Goal: Task Accomplishment & Management: Use online tool/utility

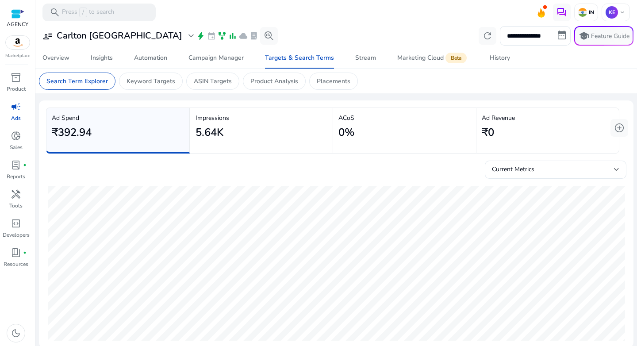
scroll to position [0, 355]
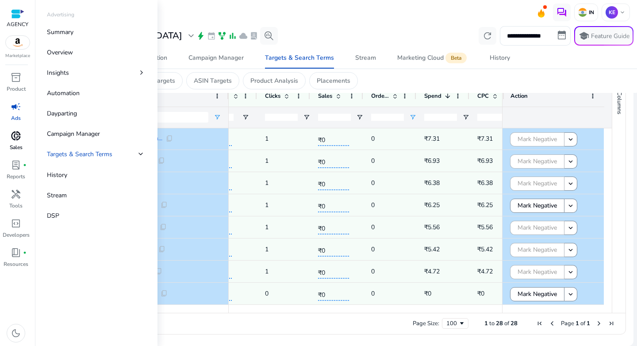
click at [18, 134] on span "donut_small" at bounding box center [16, 135] width 11 height 11
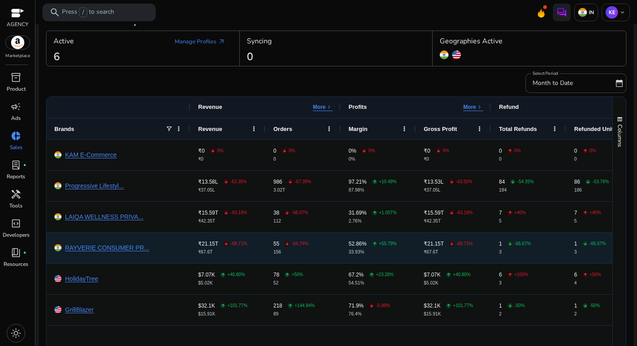
scroll to position [50, 0]
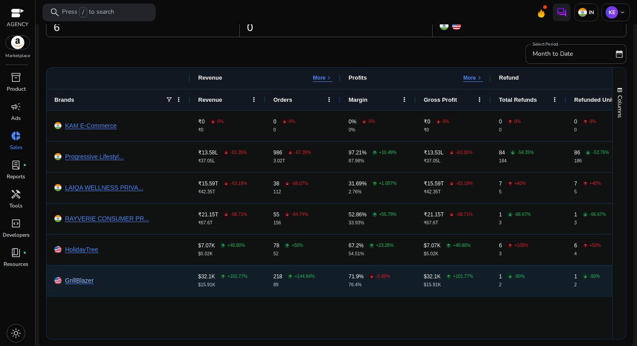
click at [79, 280] on link "GrillBlazer" at bounding box center [79, 280] width 29 height 7
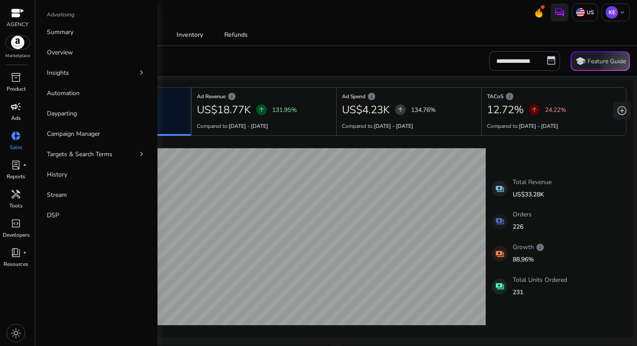
click at [14, 112] on span "campaign" at bounding box center [16, 106] width 11 height 11
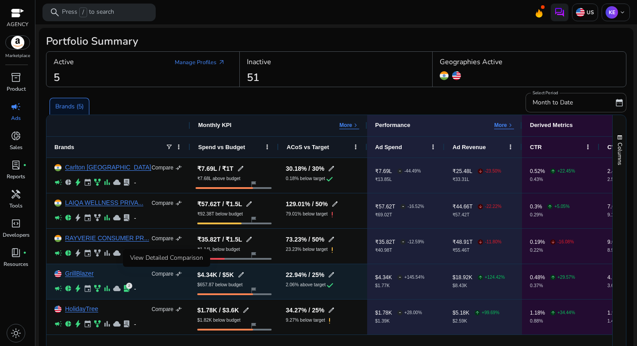
click at [177, 276] on span "compare_arrows" at bounding box center [178, 273] width 7 height 7
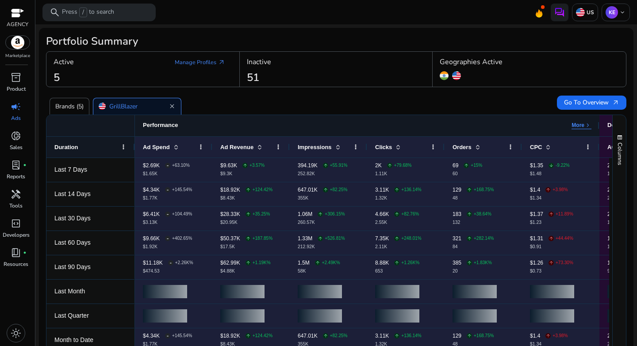
scroll to position [15, 0]
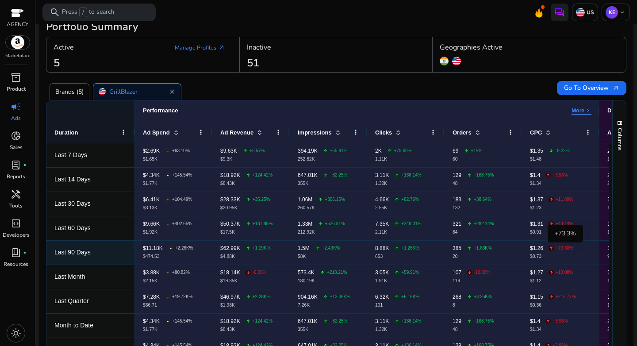
click at [562, 249] on p "+73.30%" at bounding box center [564, 248] width 18 height 4
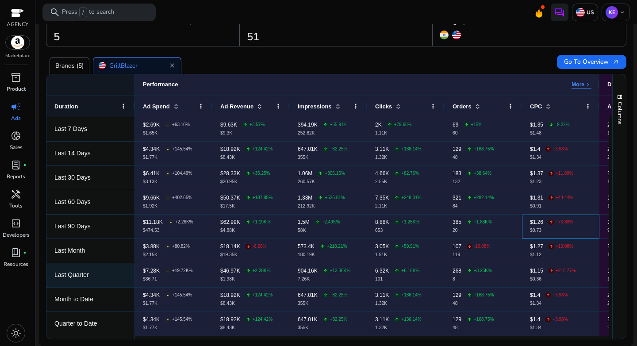
scroll to position [39, 0]
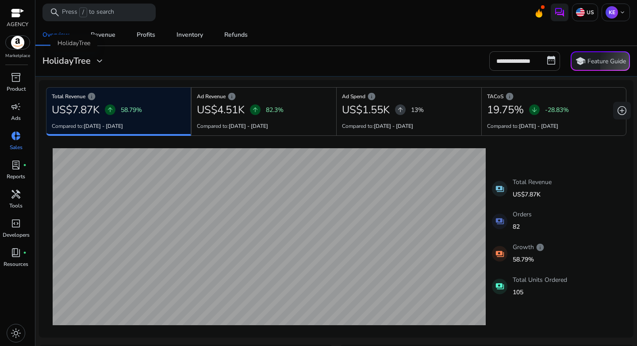
click at [85, 62] on h3 "HolidayTree" at bounding box center [66, 61] width 48 height 11
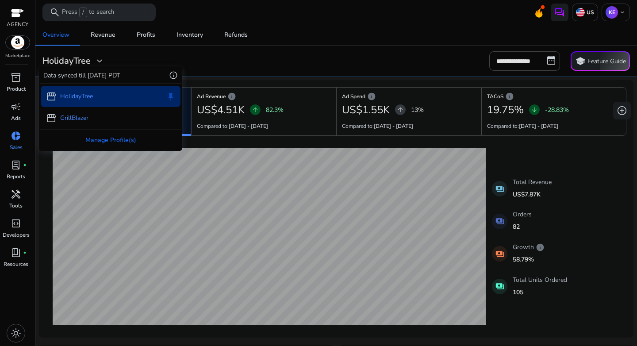
click at [97, 117] on div "storefront GrillBlazer" at bounding box center [111, 117] width 140 height 21
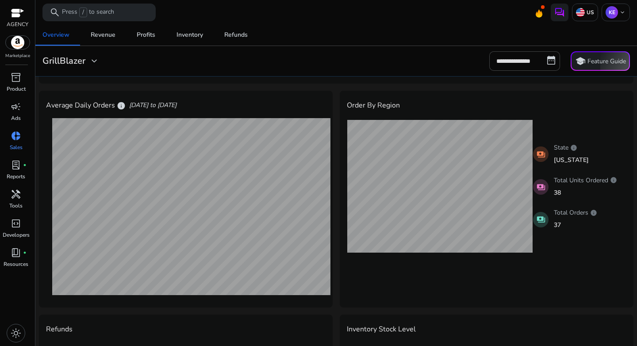
scroll to position [253, 0]
click at [519, 61] on input "**********" at bounding box center [524, 60] width 71 height 19
select select "*"
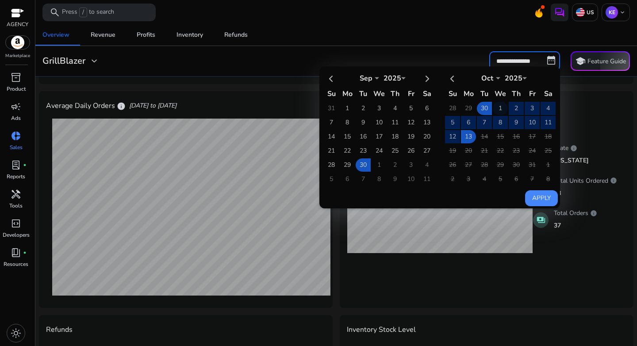
click at [497, 109] on td "1" at bounding box center [500, 108] width 15 height 13
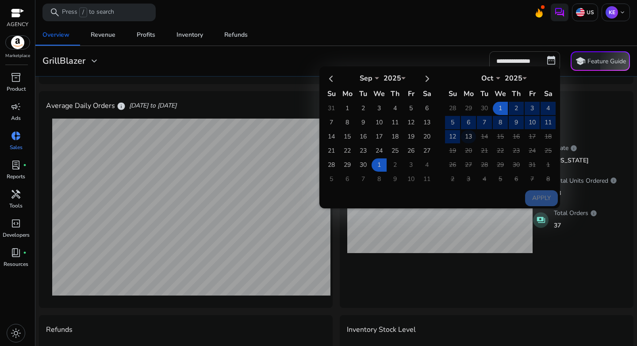
click at [467, 138] on td "13" at bounding box center [468, 136] width 15 height 13
click at [543, 199] on button "Apply" at bounding box center [541, 198] width 33 height 16
type input "**********"
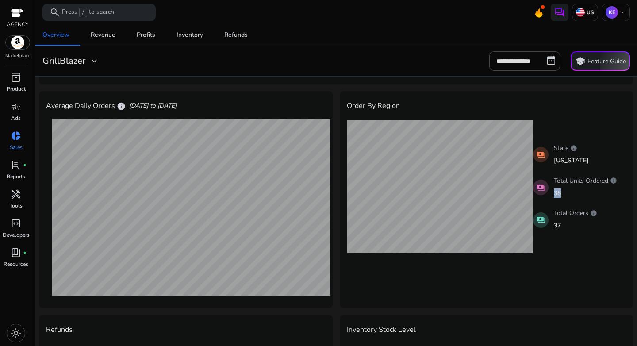
drag, startPoint x: 552, startPoint y: 192, endPoint x: 575, endPoint y: 192, distance: 22.6
click at [575, 192] on p "38" at bounding box center [585, 192] width 63 height 9
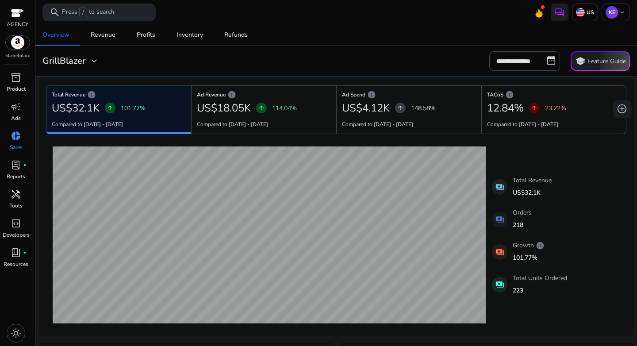
scroll to position [0, 0]
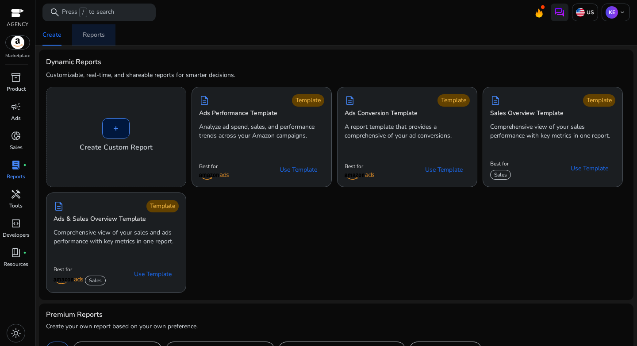
click at [91, 35] on div "Reports" at bounding box center [94, 35] width 22 height 6
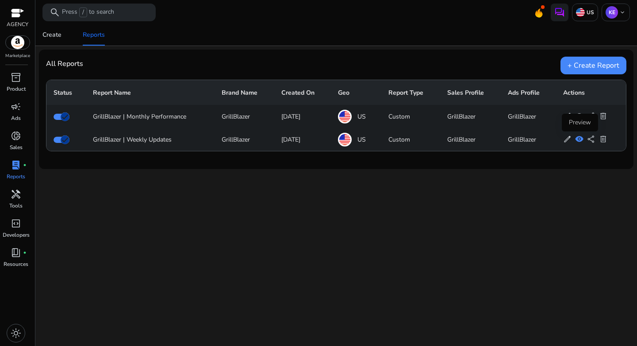
click at [578, 140] on span "visibility" at bounding box center [579, 139] width 8 height 8
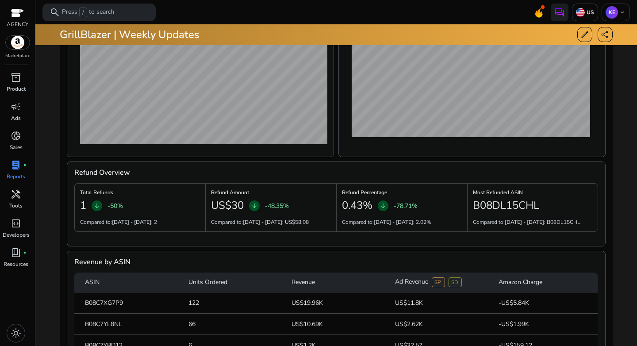
scroll to position [68, 0]
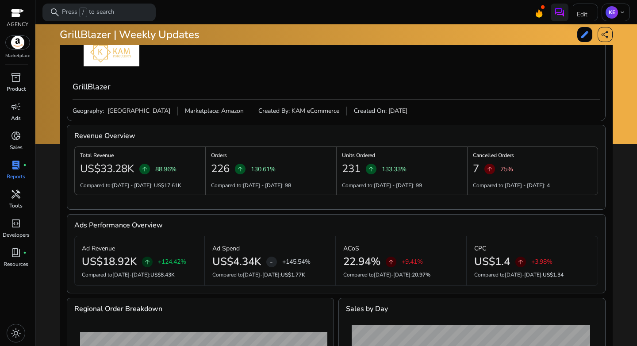
click at [580, 38] on span "edit" at bounding box center [584, 34] width 9 height 9
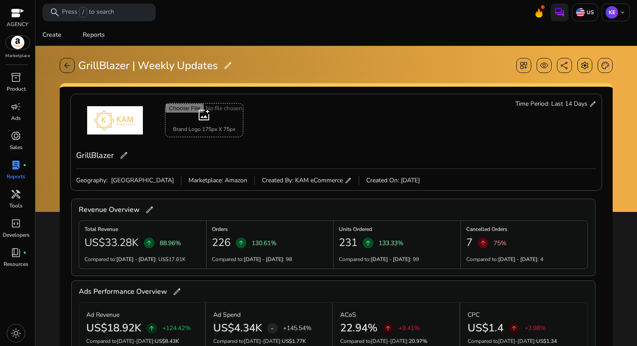
click at [589, 104] on span "edit" at bounding box center [592, 103] width 7 height 7
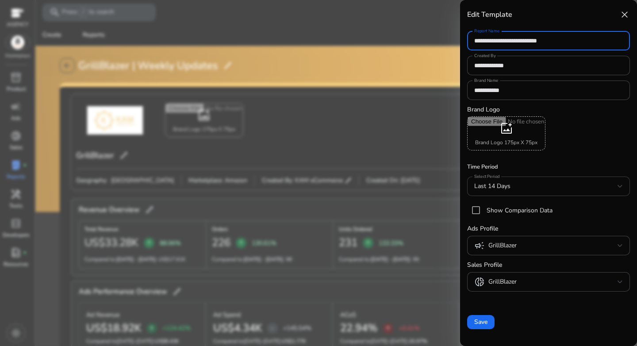
click at [514, 183] on div "Last 14 Days" at bounding box center [545, 186] width 143 height 10
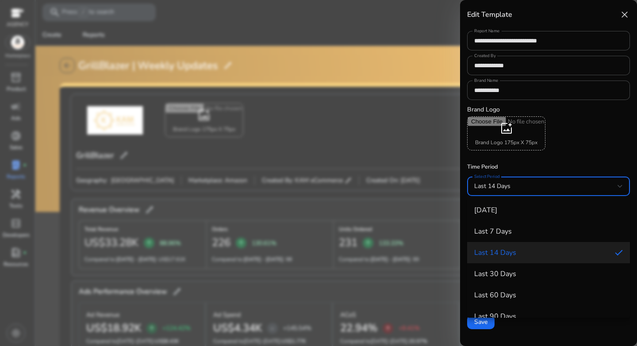
click at [409, 151] on div at bounding box center [318, 173] width 637 height 346
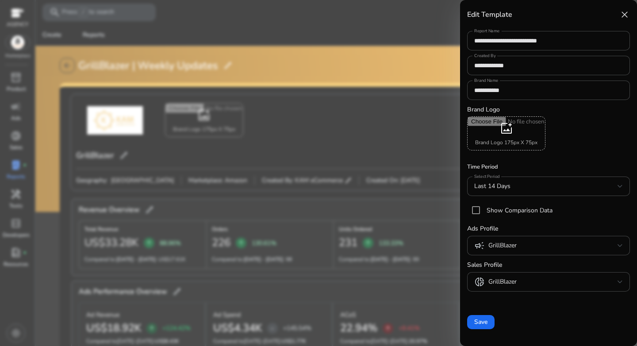
click at [620, 13] on span "close" at bounding box center [624, 14] width 11 height 11
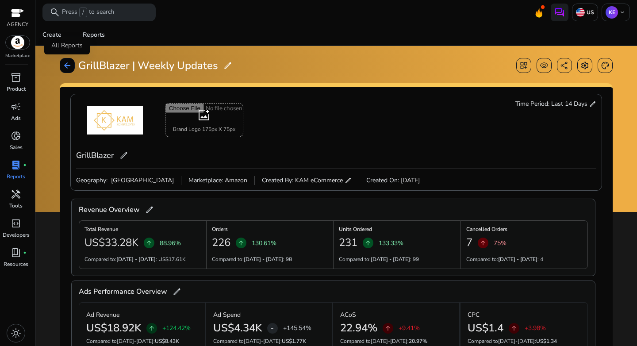
click at [68, 67] on span "arrow_back" at bounding box center [67, 65] width 9 height 9
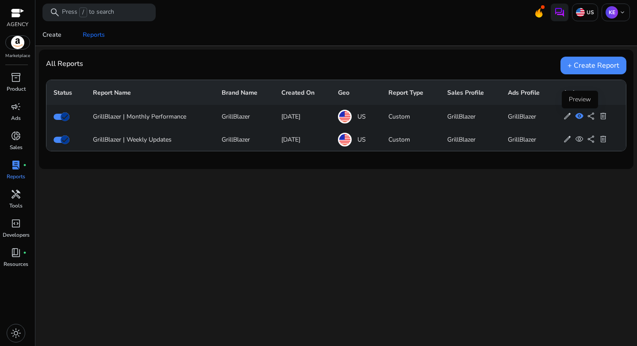
click at [579, 117] on span "visibility" at bounding box center [579, 116] width 8 height 8
